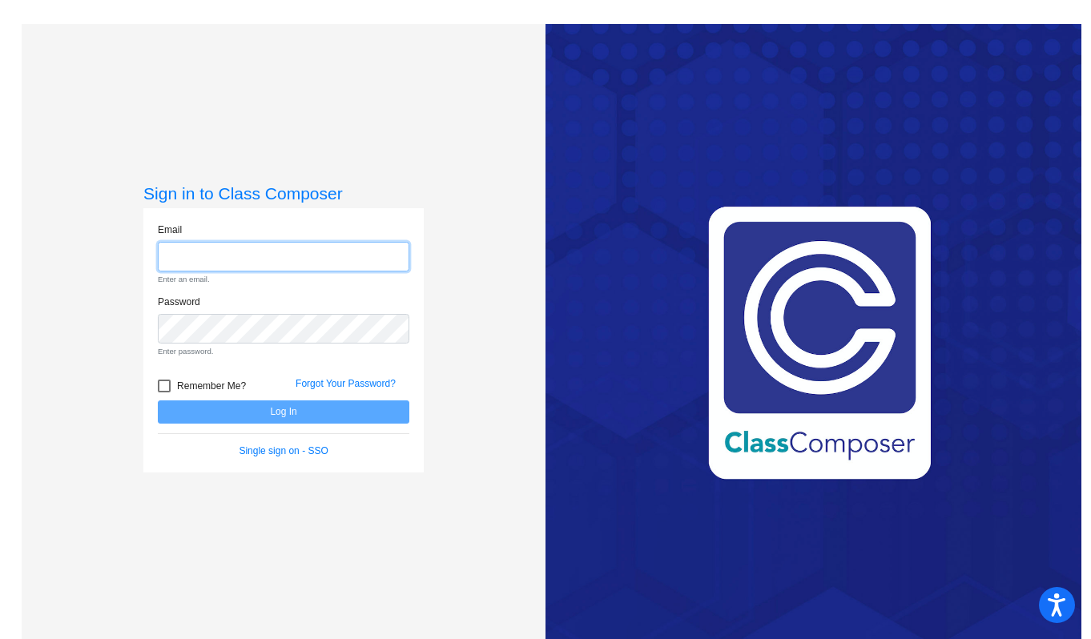
click at [264, 261] on input "email" at bounding box center [284, 257] width 252 height 30
type input "[PERSON_NAME][EMAIL_ADDRESS][PERSON_NAME][DOMAIN_NAME]"
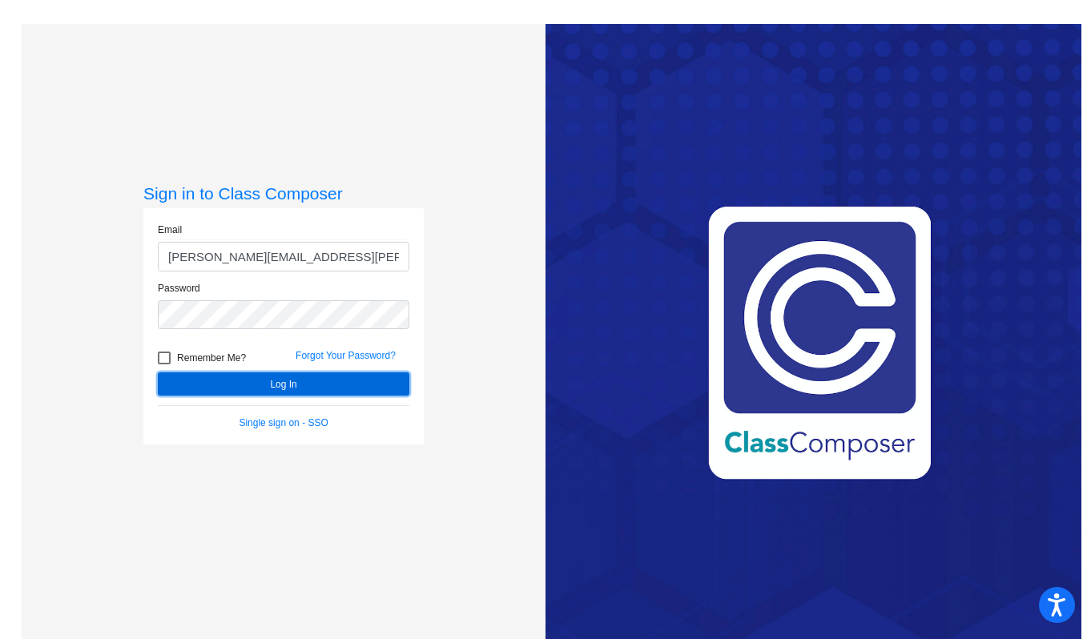
click at [231, 379] on button "Log In" at bounding box center [284, 384] width 252 height 23
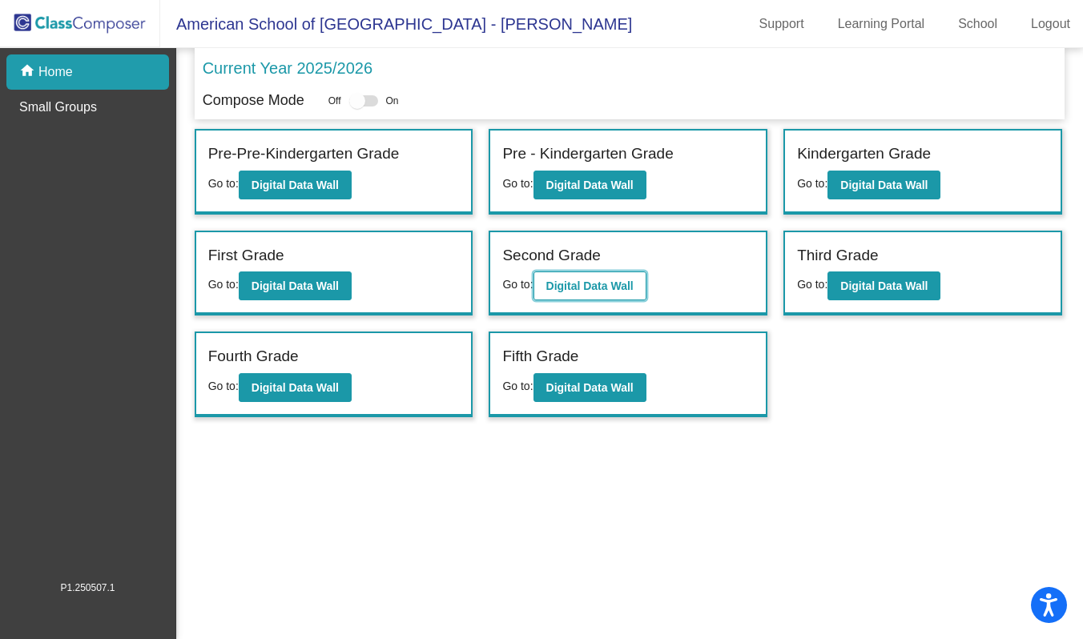
click at [562, 281] on b "Digital Data Wall" at bounding box center [589, 286] width 87 height 13
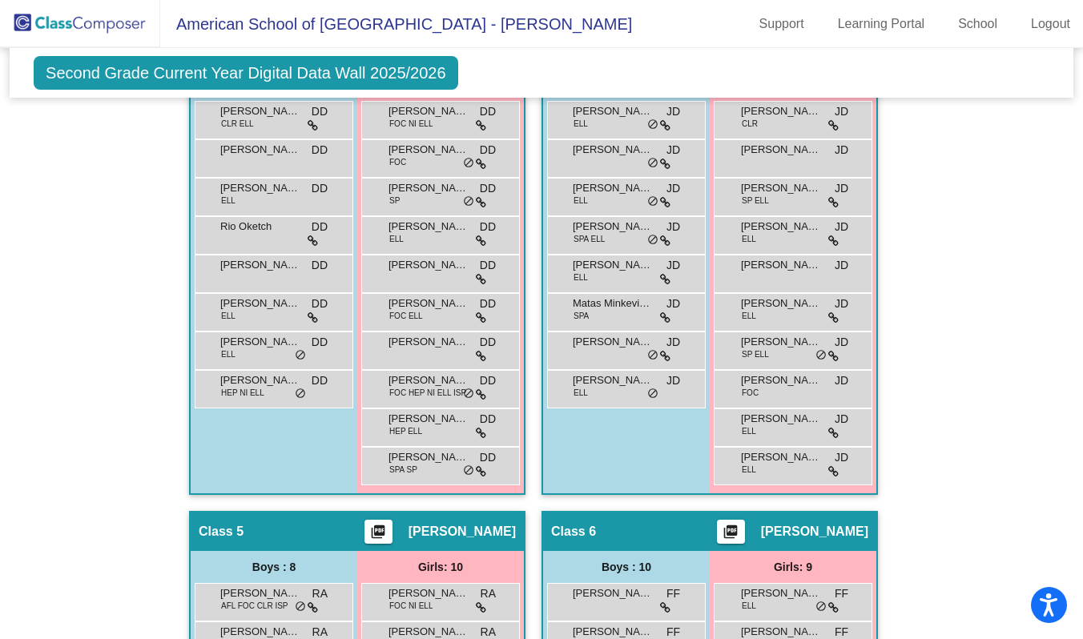
scroll to position [1004, 0]
